Goal: Navigation & Orientation: Find specific page/section

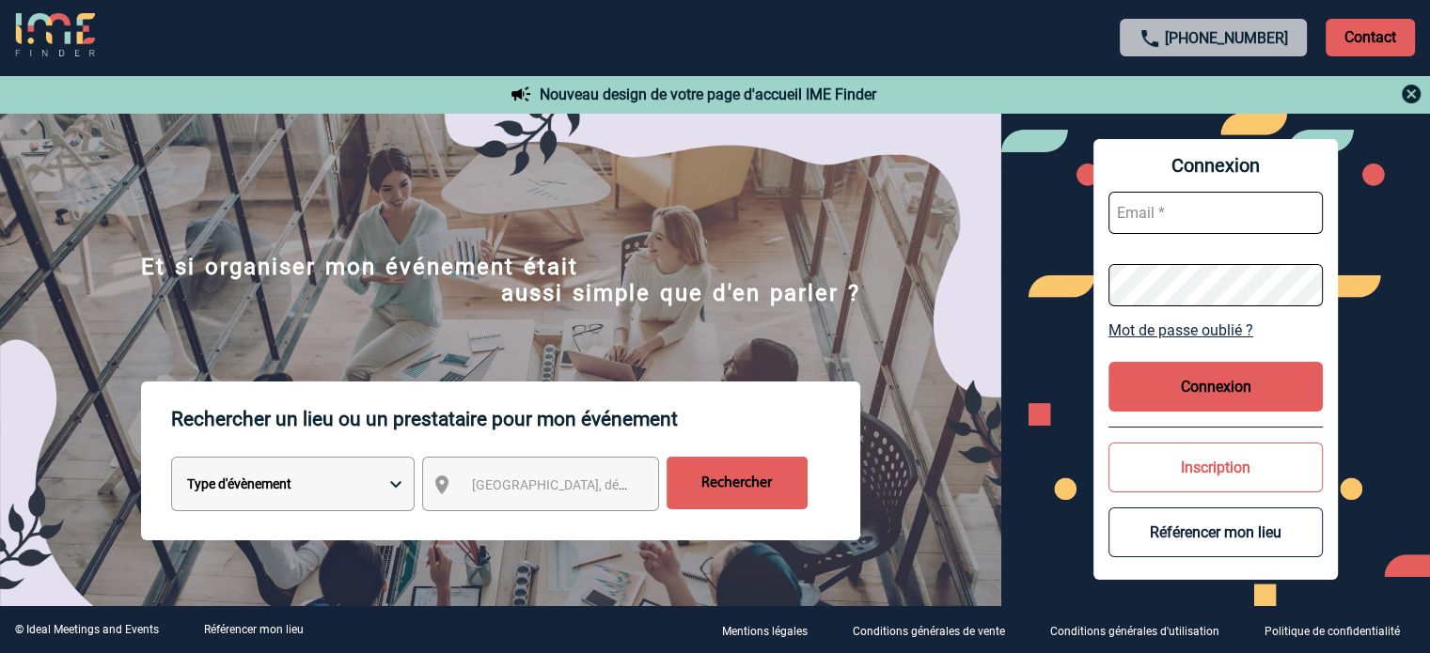
type input "jnetobogalho@ime-groupe.com"
click at [1204, 390] on button "Connexion" at bounding box center [1216, 387] width 214 height 50
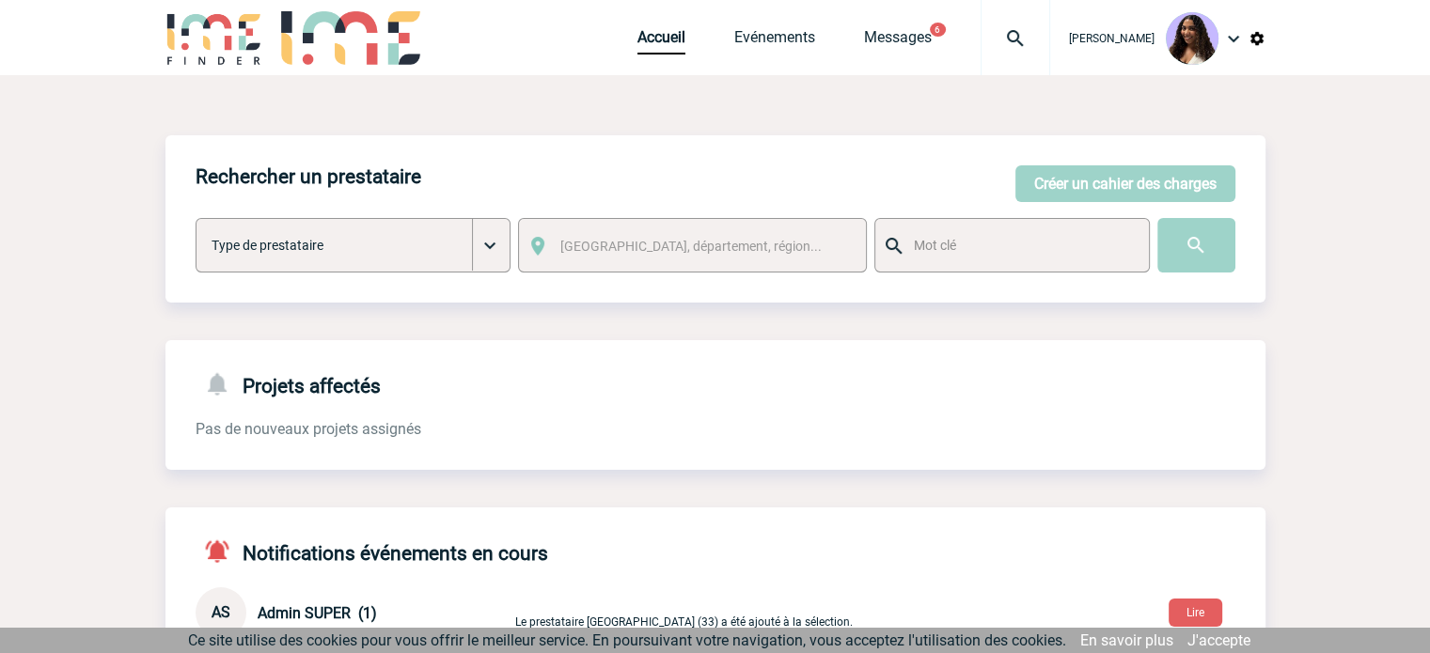
click at [691, 30] on span "Accueil" at bounding box center [685, 37] width 97 height 18
click at [734, 33] on link "Evénements" at bounding box center [774, 41] width 81 height 26
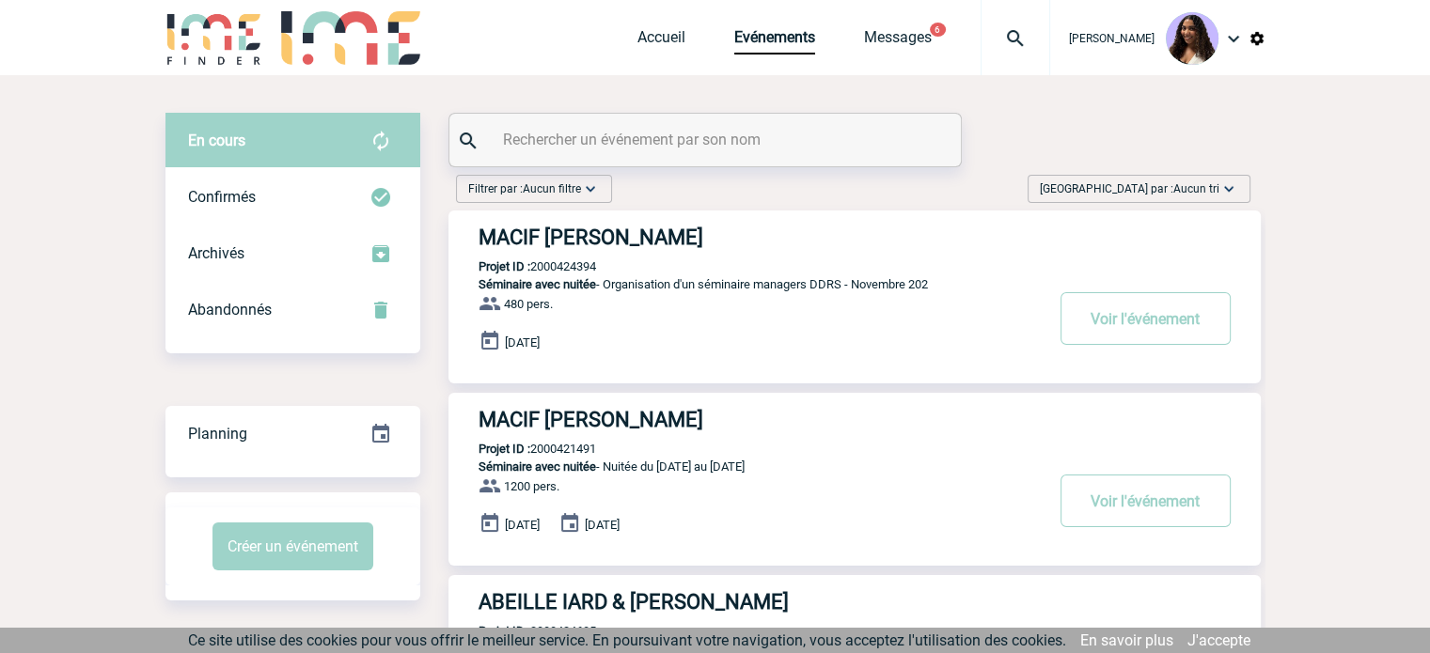
click at [1178, 201] on div "Trier par : Aucun tri Aucun tri Date d'événement Date d'événement Date demande …" at bounding box center [1139, 189] width 223 height 28
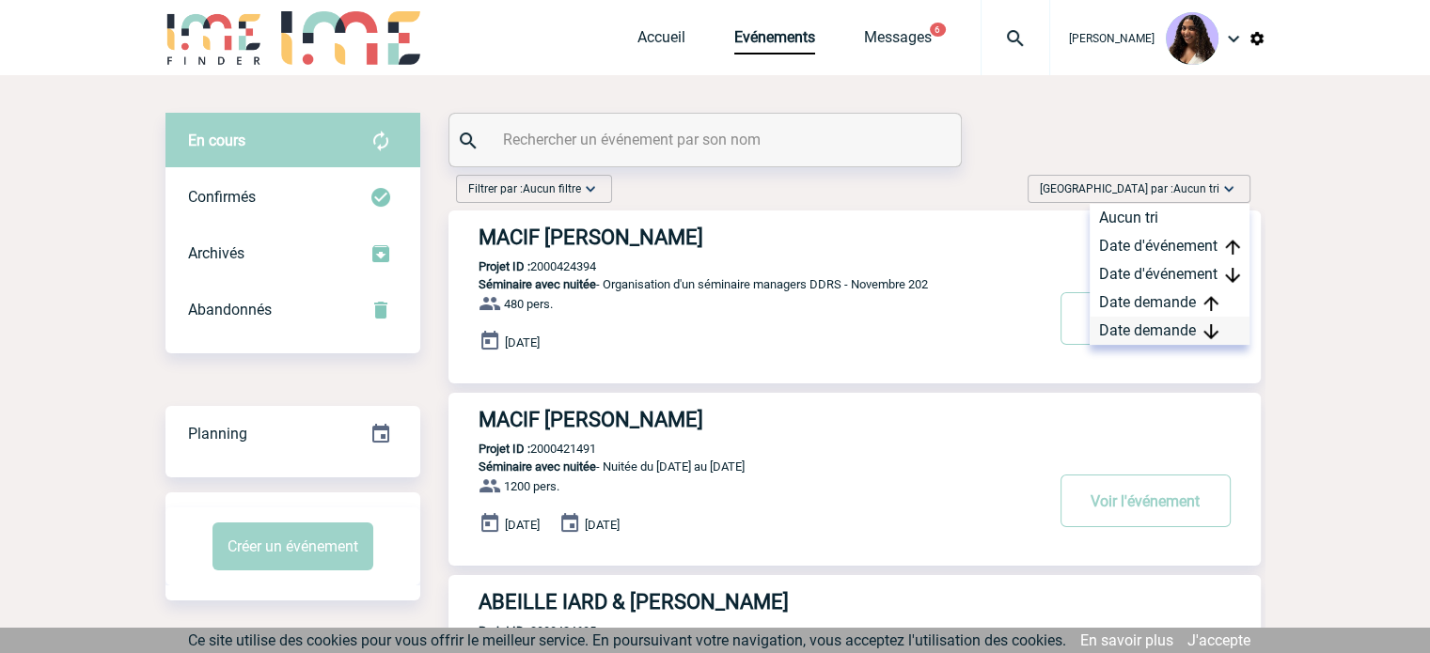
click at [1166, 323] on div "Date demande" at bounding box center [1170, 331] width 160 height 28
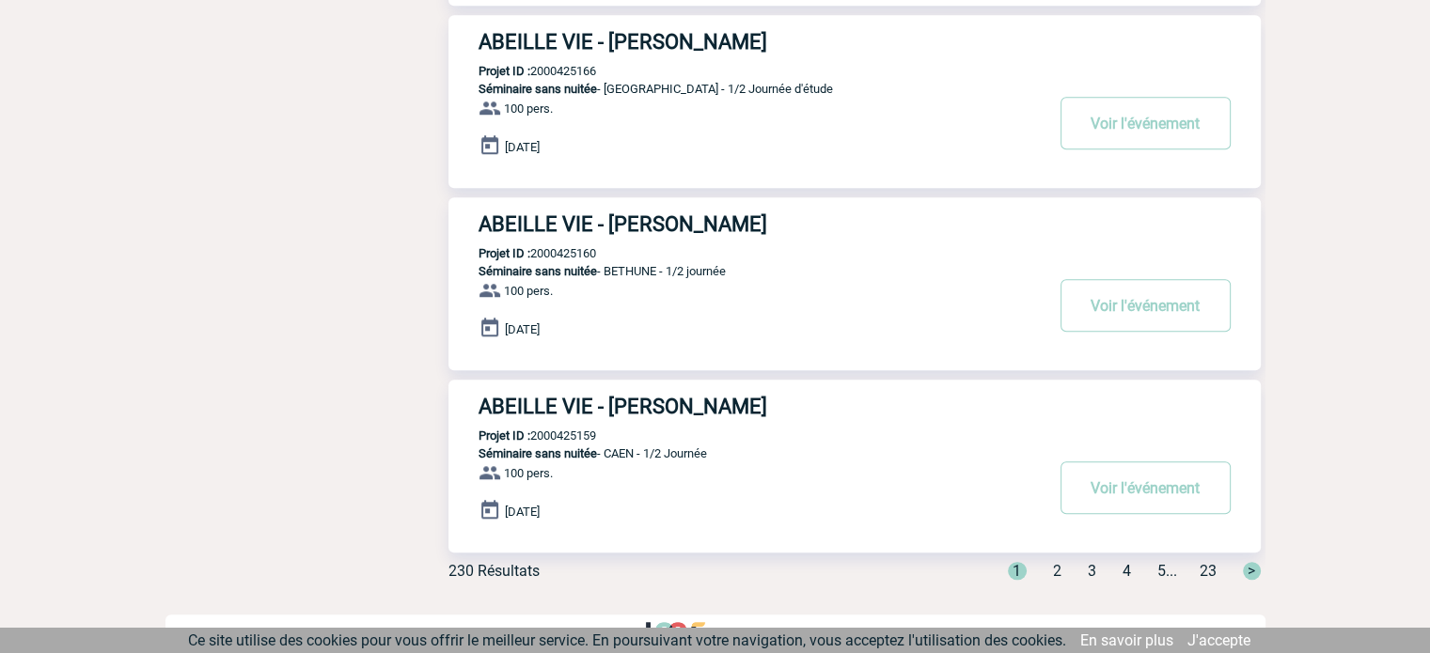
scroll to position [1487, 0]
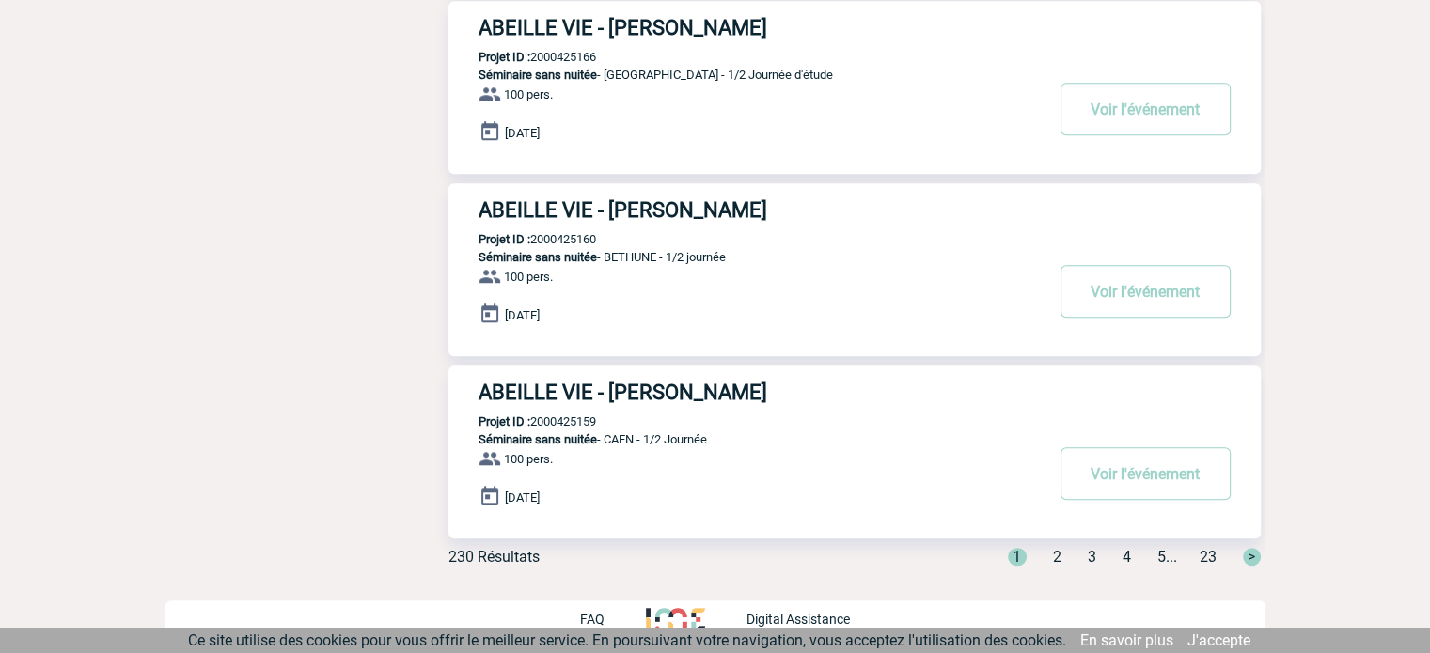
click at [1053, 552] on span "2" at bounding box center [1057, 557] width 8 height 18
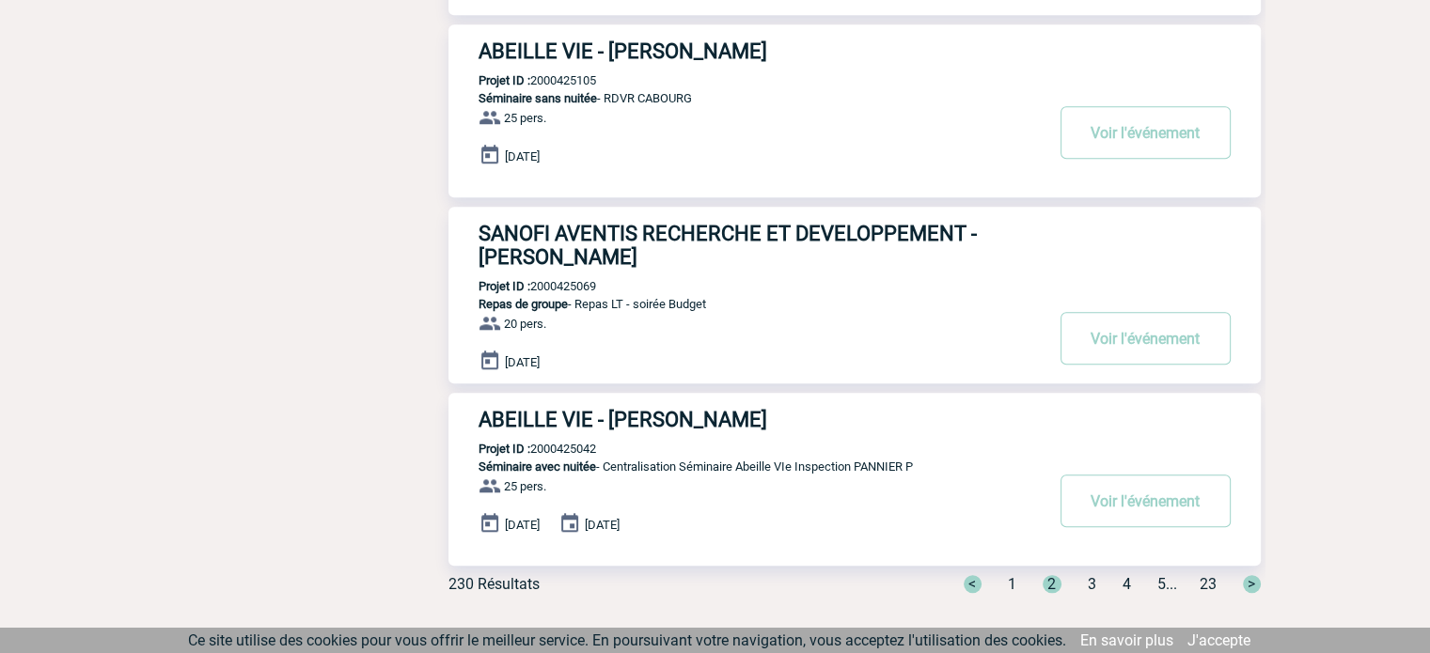
scroll to position [1472, 0]
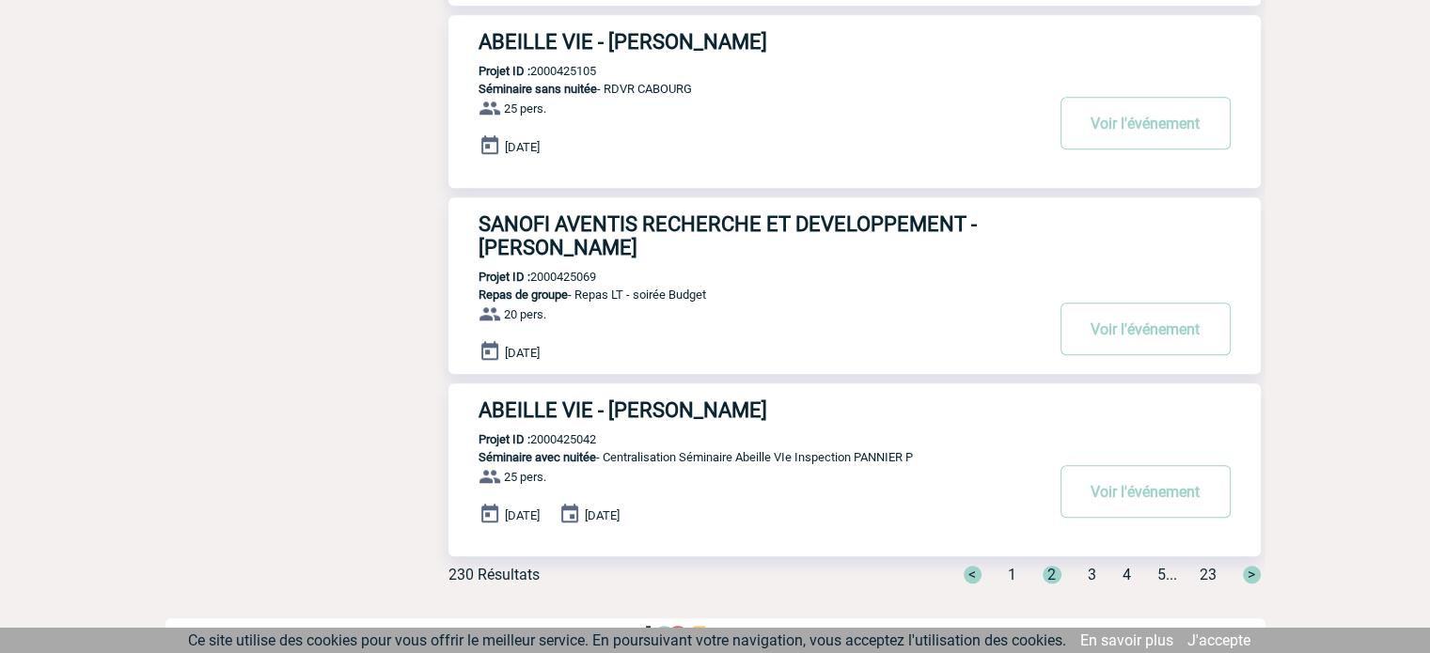
click at [1077, 580] on div "< 1 2 3 4 5 ... 23 >" at bounding box center [1101, 575] width 320 height 18
click at [1088, 577] on span "3" at bounding box center [1092, 575] width 8 height 18
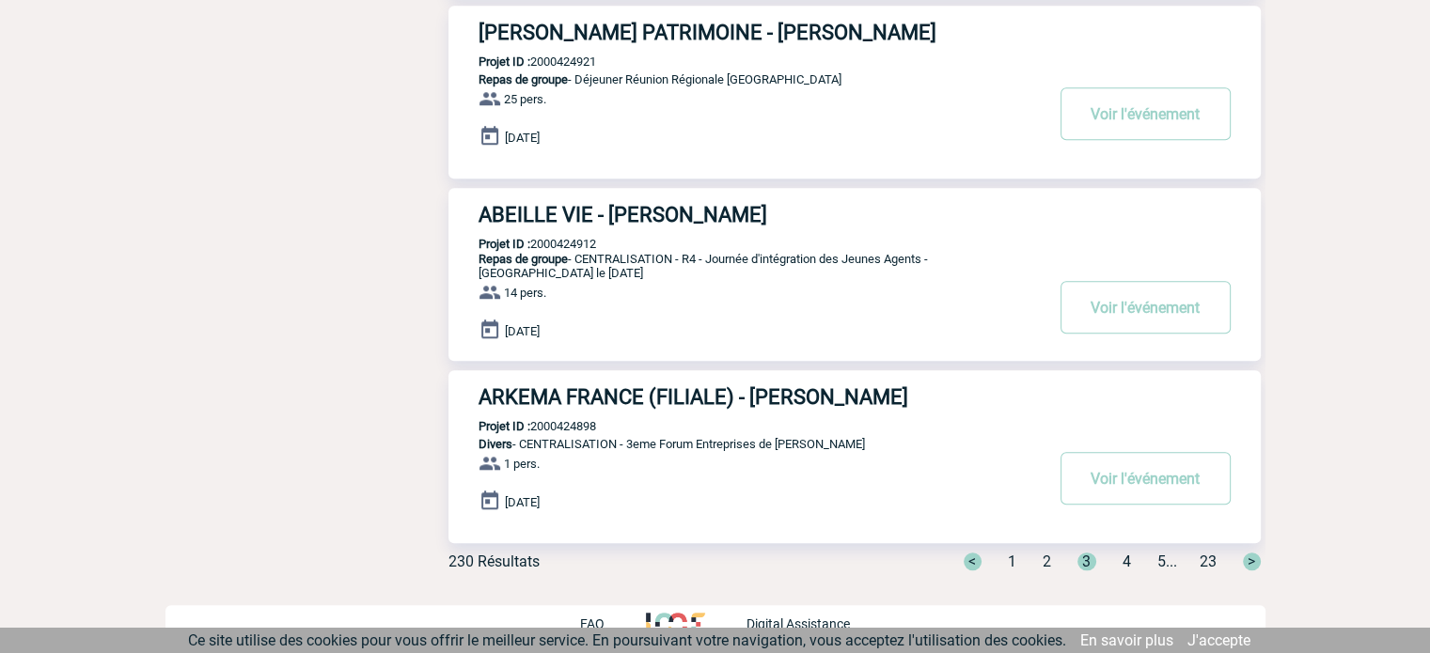
scroll to position [1487, 0]
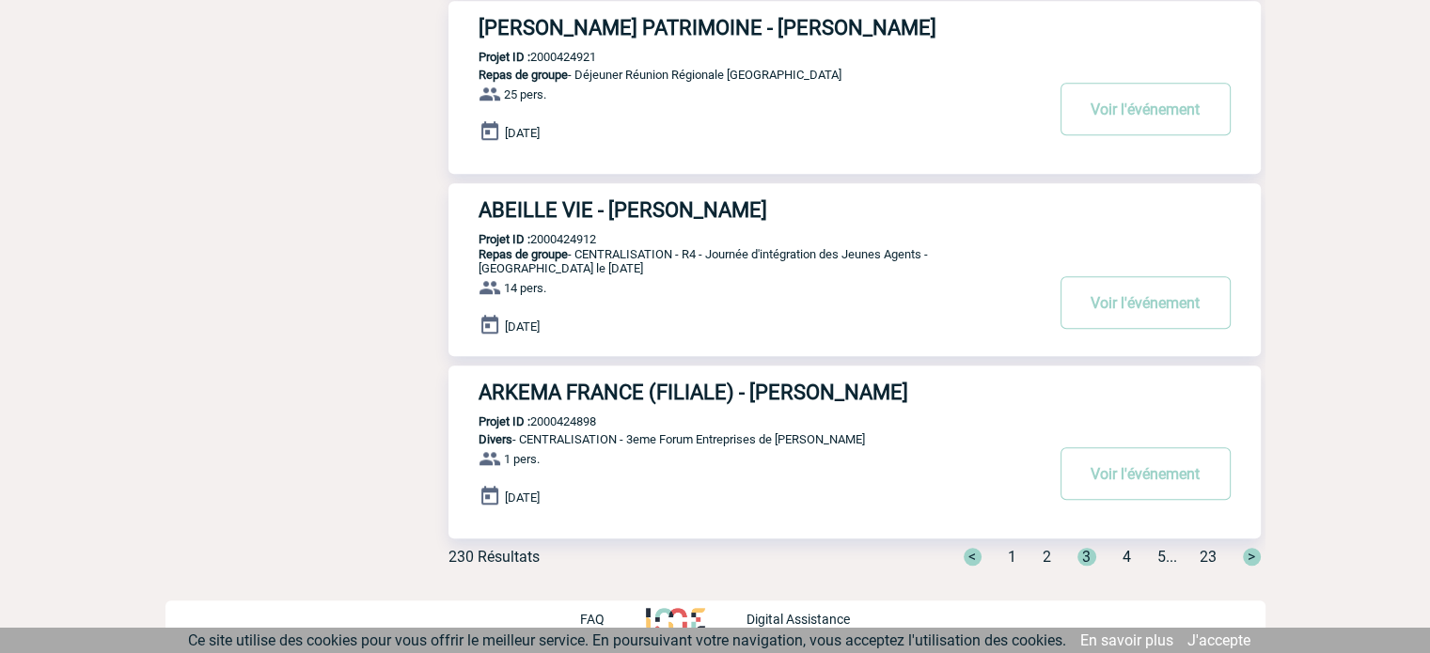
click at [1123, 554] on span "4" at bounding box center [1127, 557] width 8 height 18
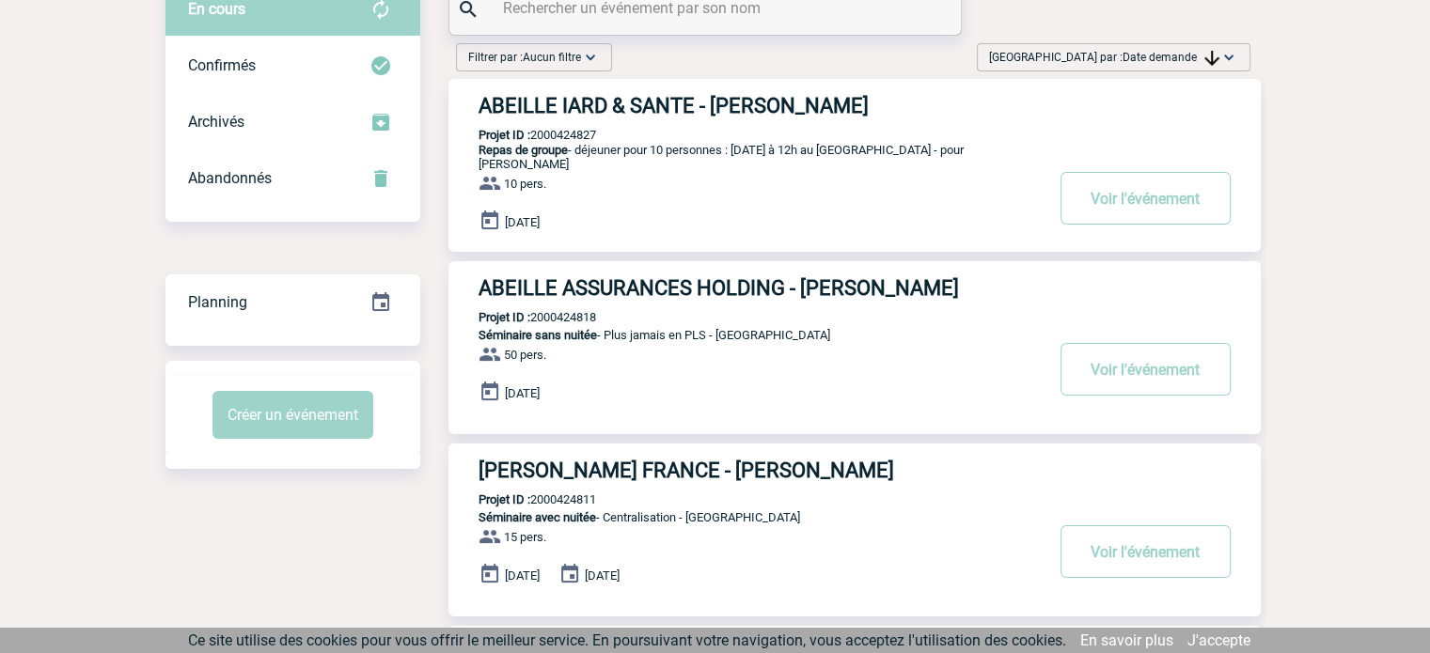
scroll to position [0, 0]
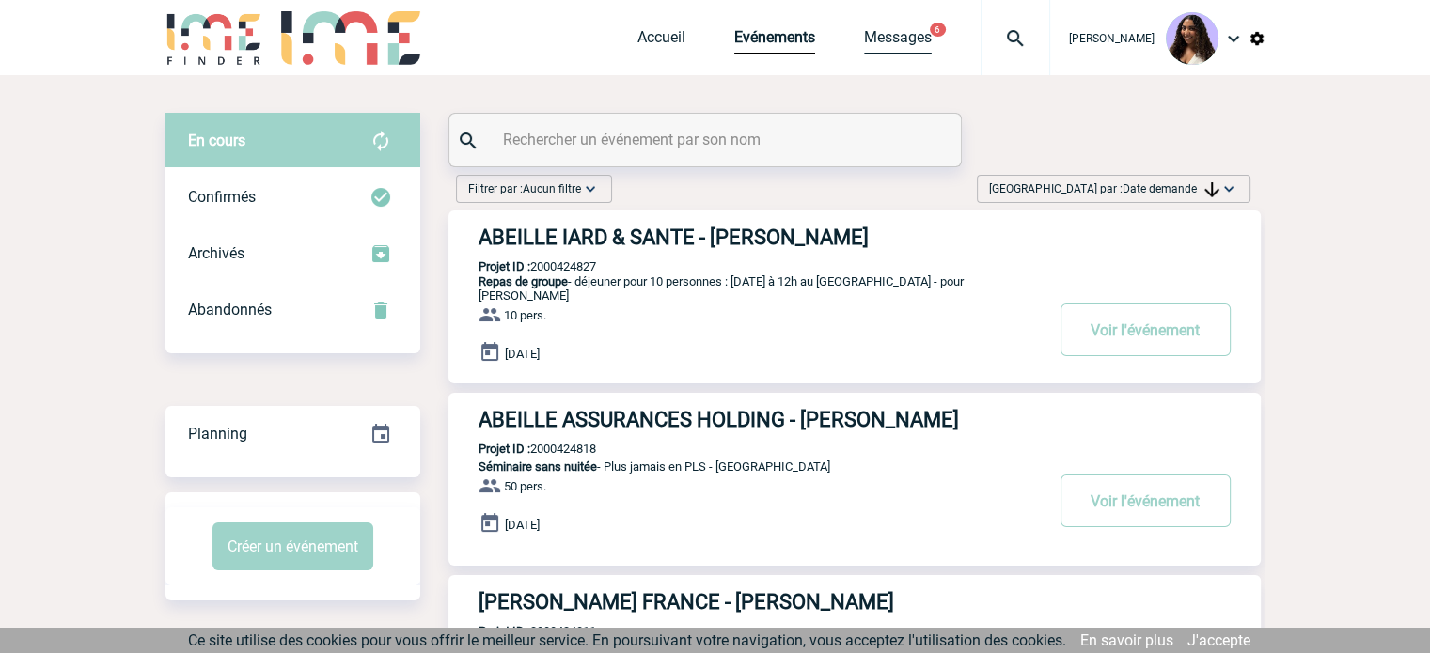
click at [864, 42] on link "Messages" at bounding box center [898, 41] width 68 height 26
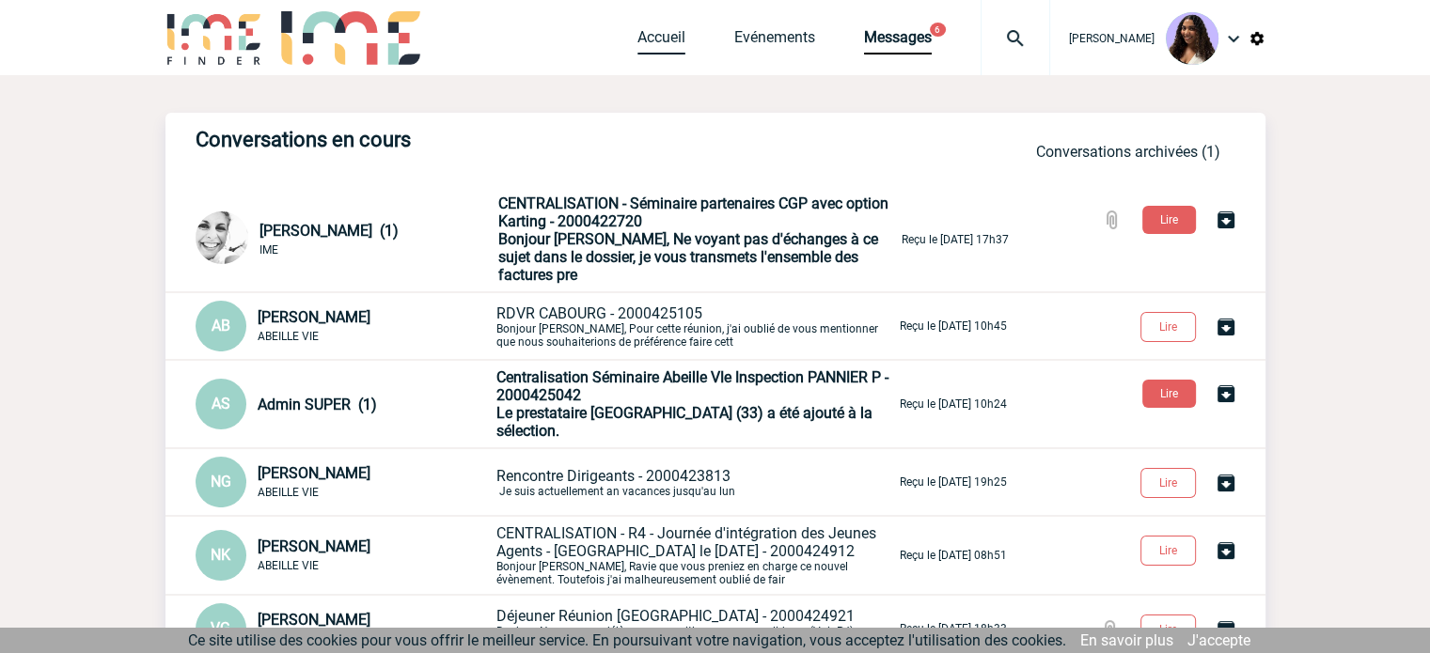
click at [637, 37] on link "Accueil" at bounding box center [661, 41] width 48 height 26
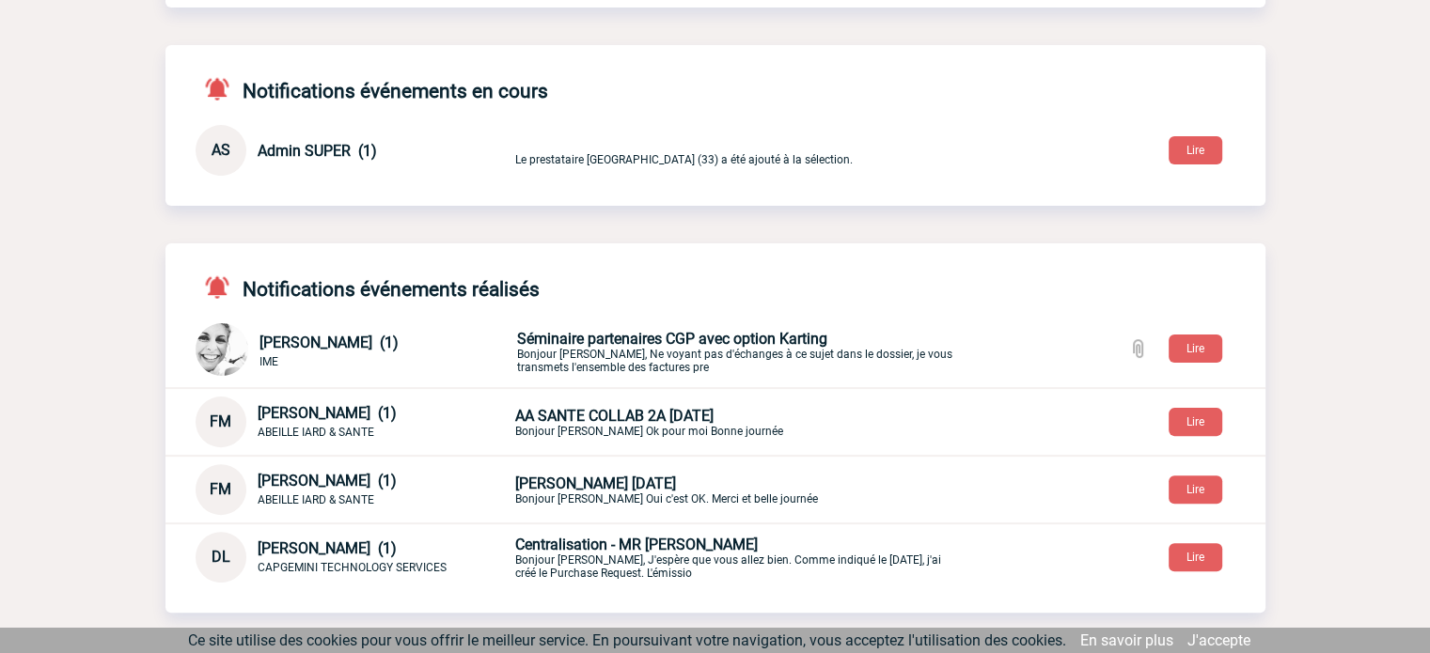
scroll to position [470, 0]
